Goal: Transaction & Acquisition: Purchase product/service

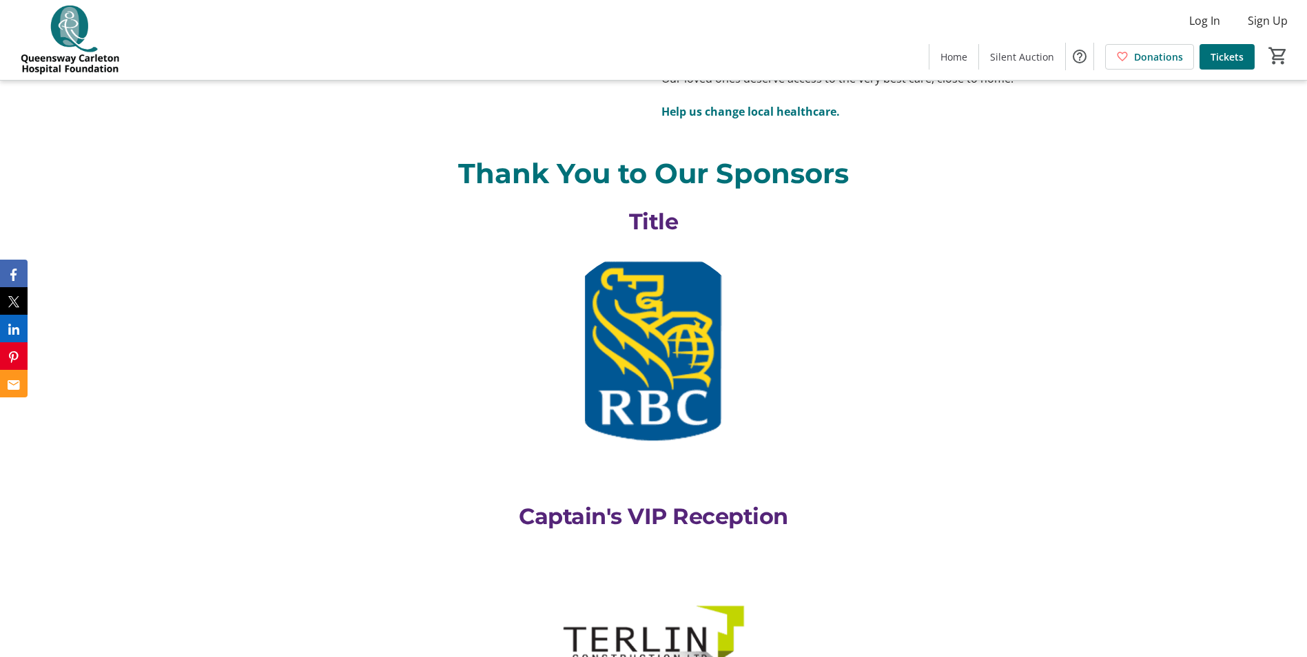
scroll to position [3308, 0]
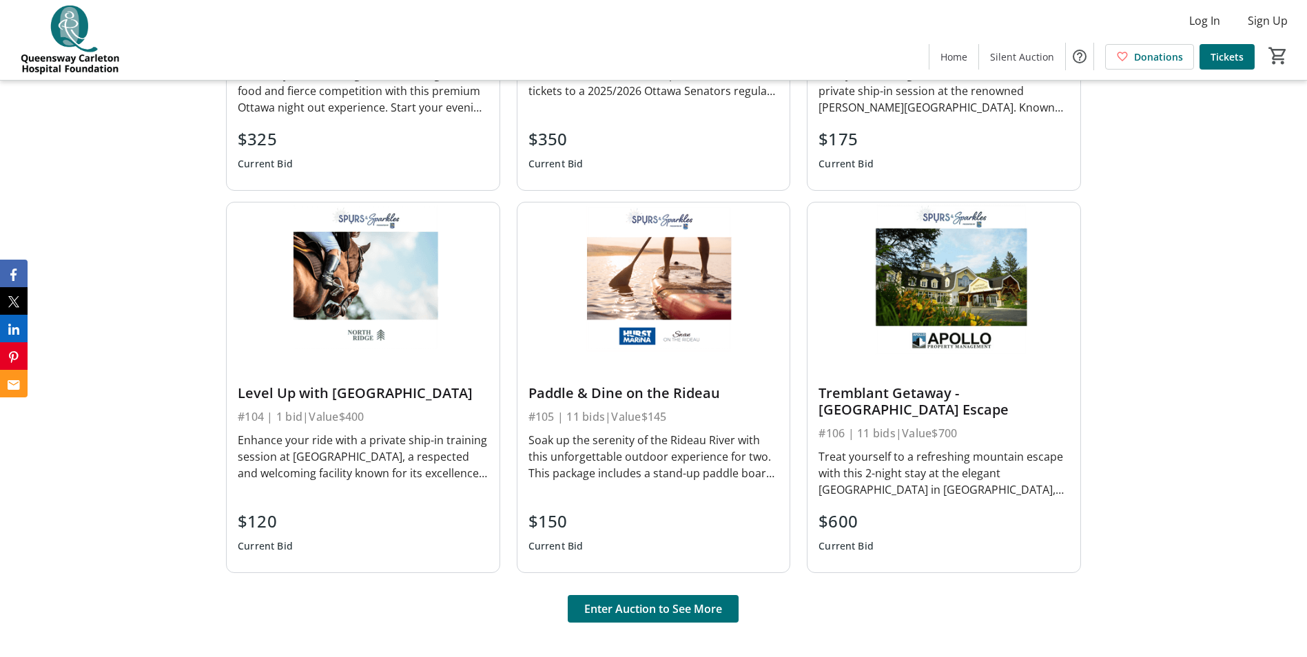
scroll to position [1241, 0]
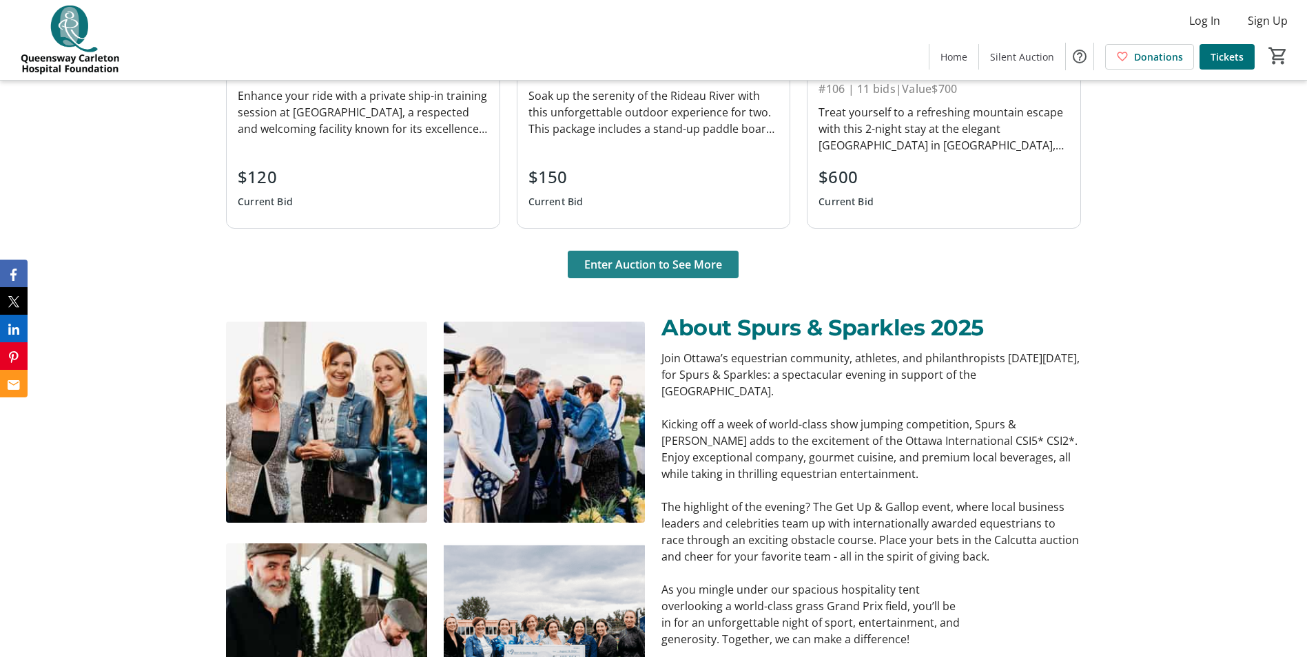
click at [686, 269] on span "Enter Auction to See More" at bounding box center [653, 264] width 138 height 17
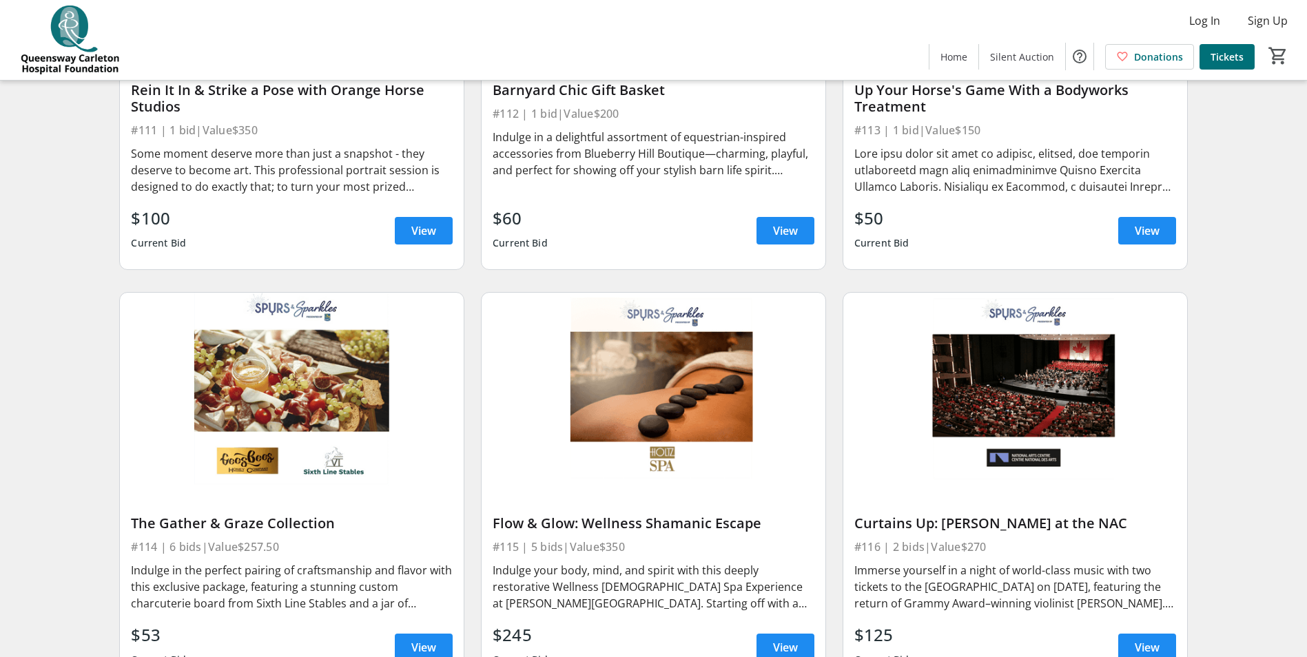
scroll to position [1723, 0]
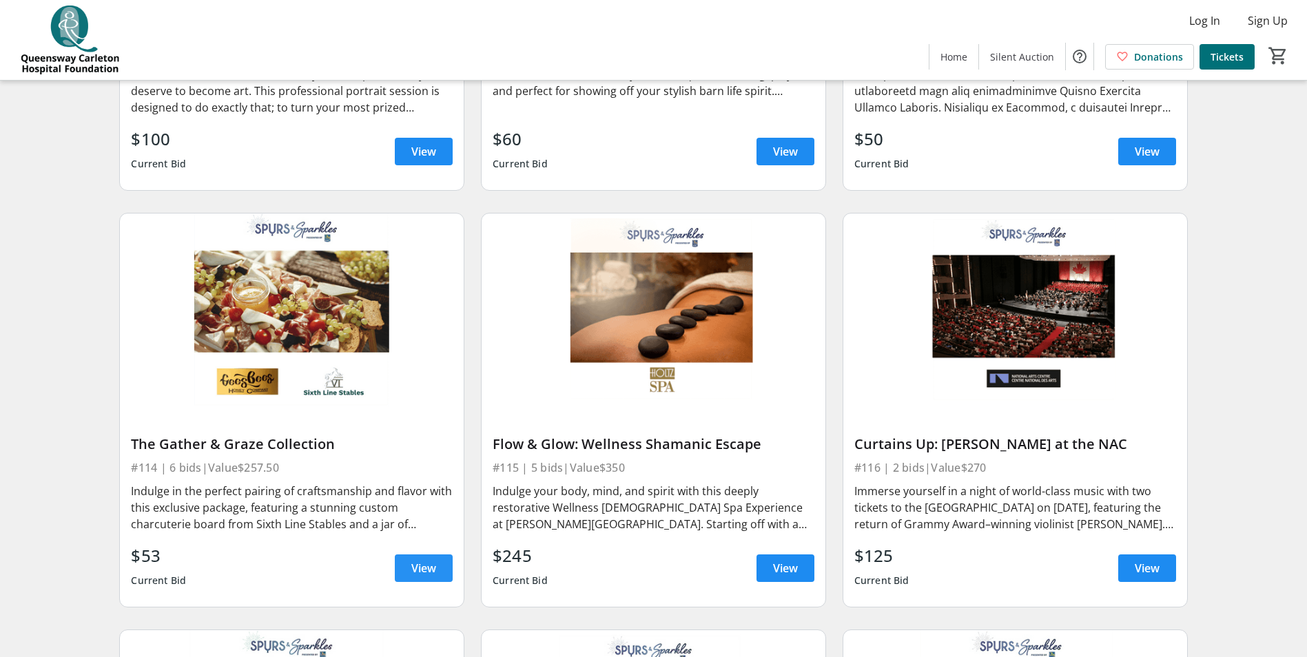
click at [402, 552] on span at bounding box center [424, 568] width 58 height 33
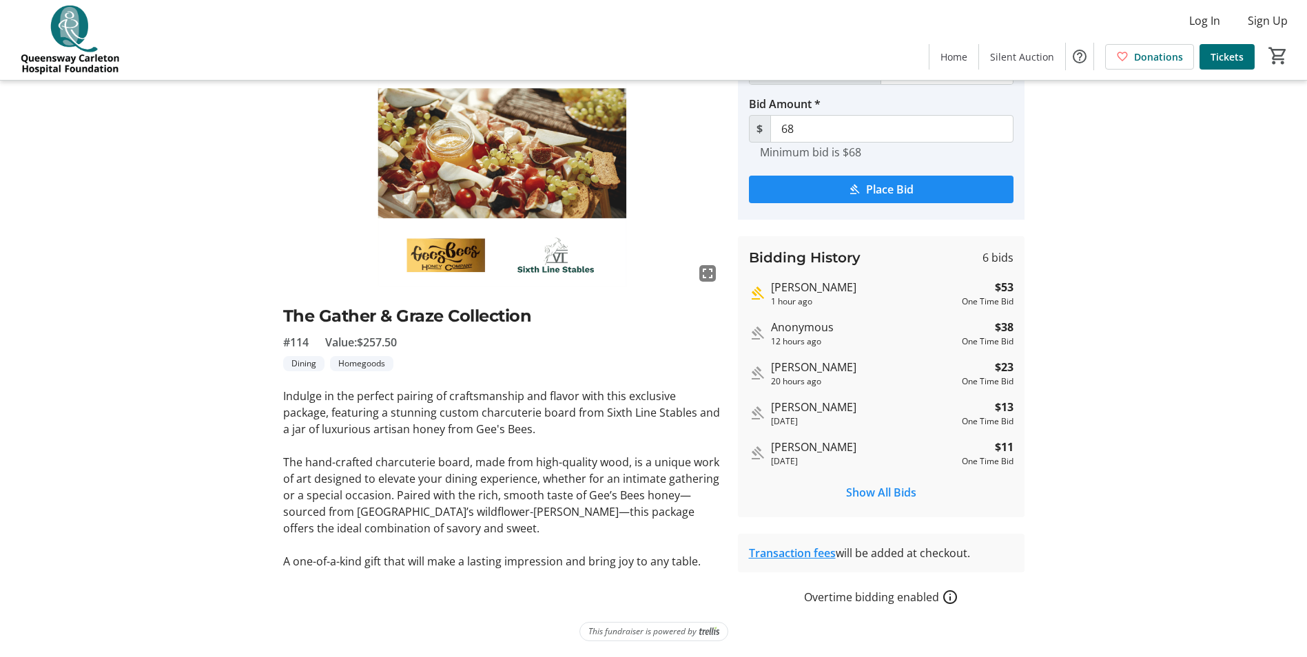
scroll to position [90, 0]
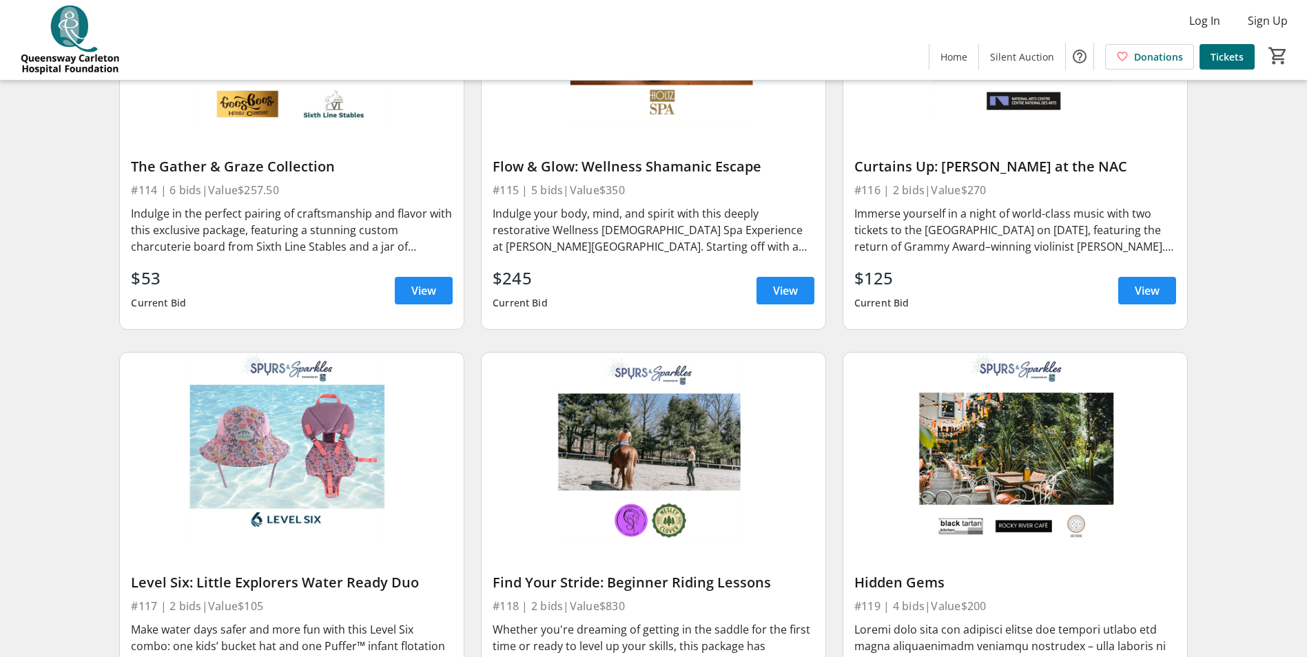
scroll to position [2068, 0]
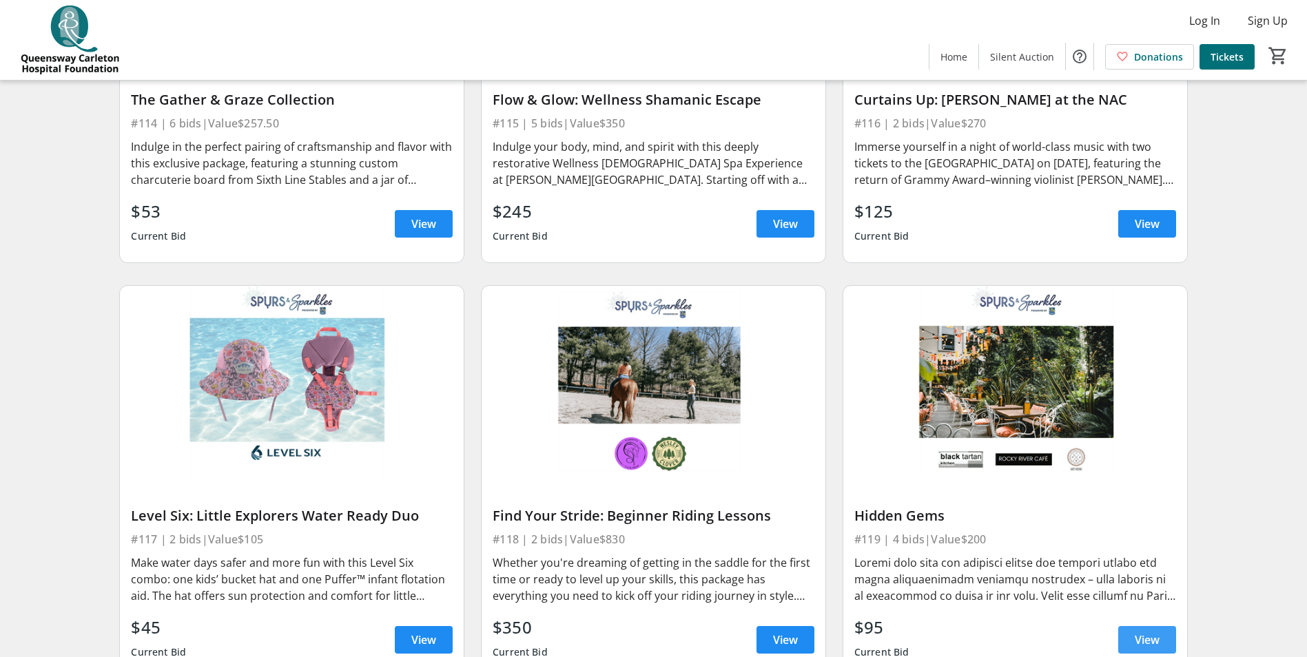
click at [1146, 632] on span "View" at bounding box center [1147, 640] width 25 height 17
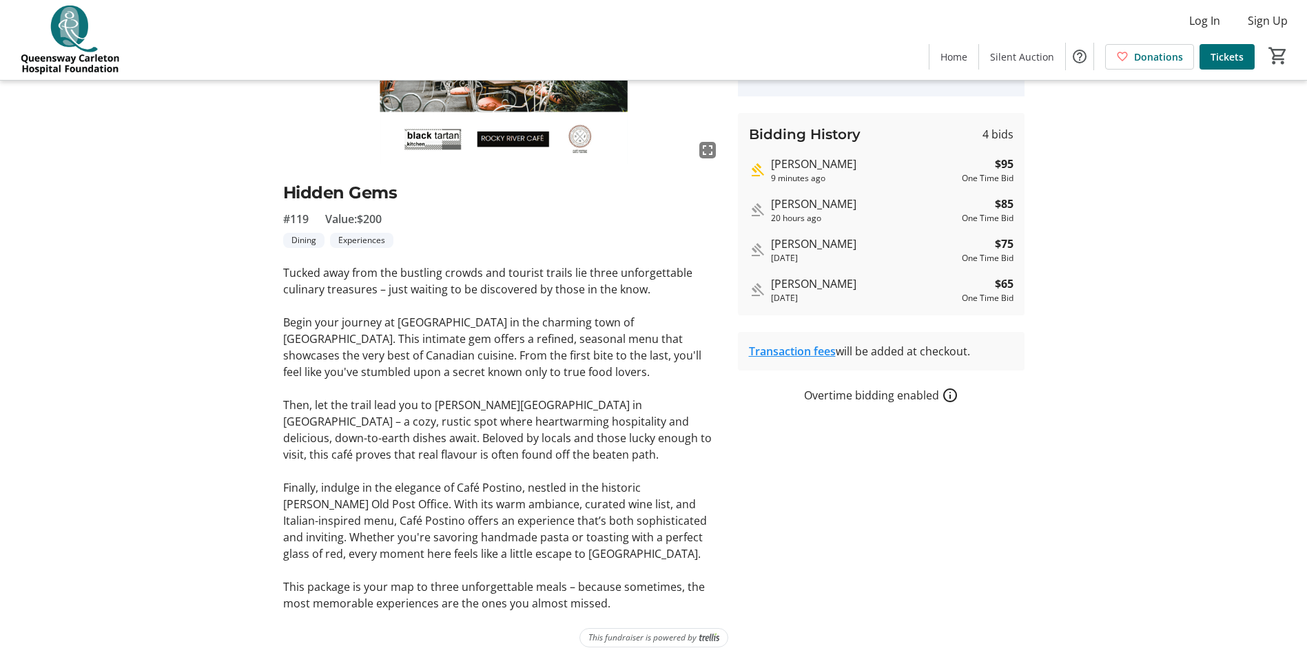
scroll to position [220, 0]
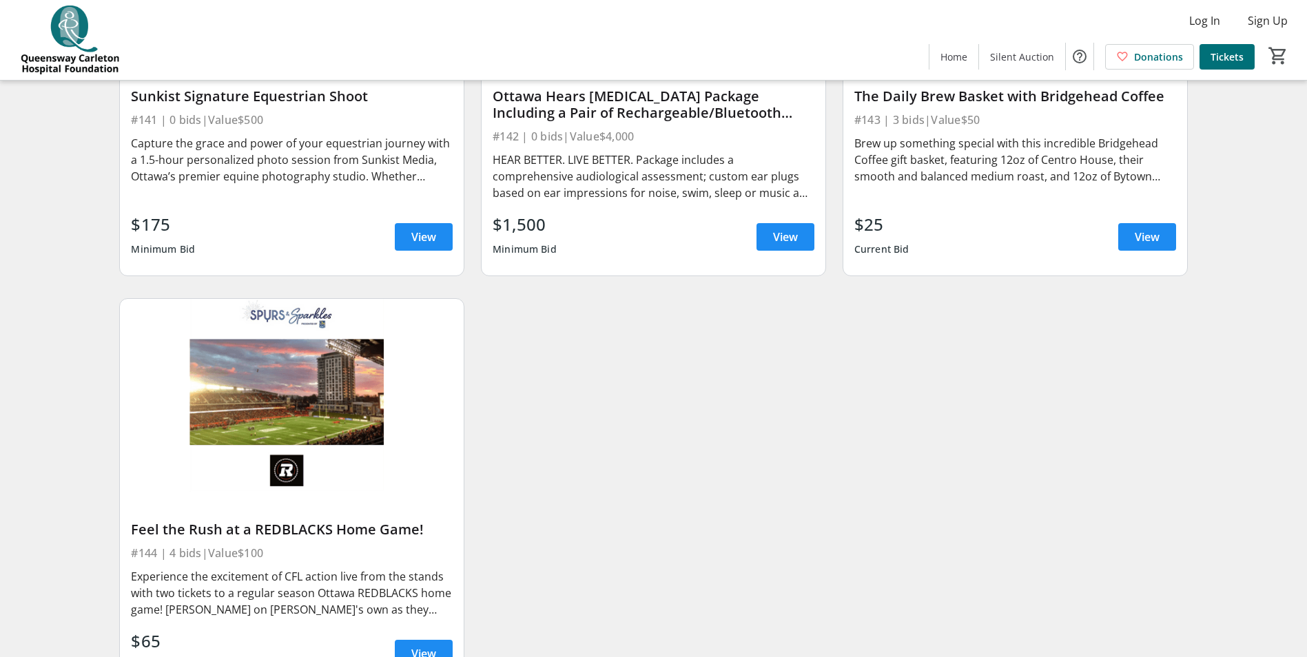
scroll to position [5966, 0]
